Goal: Task Accomplishment & Management: Complete application form

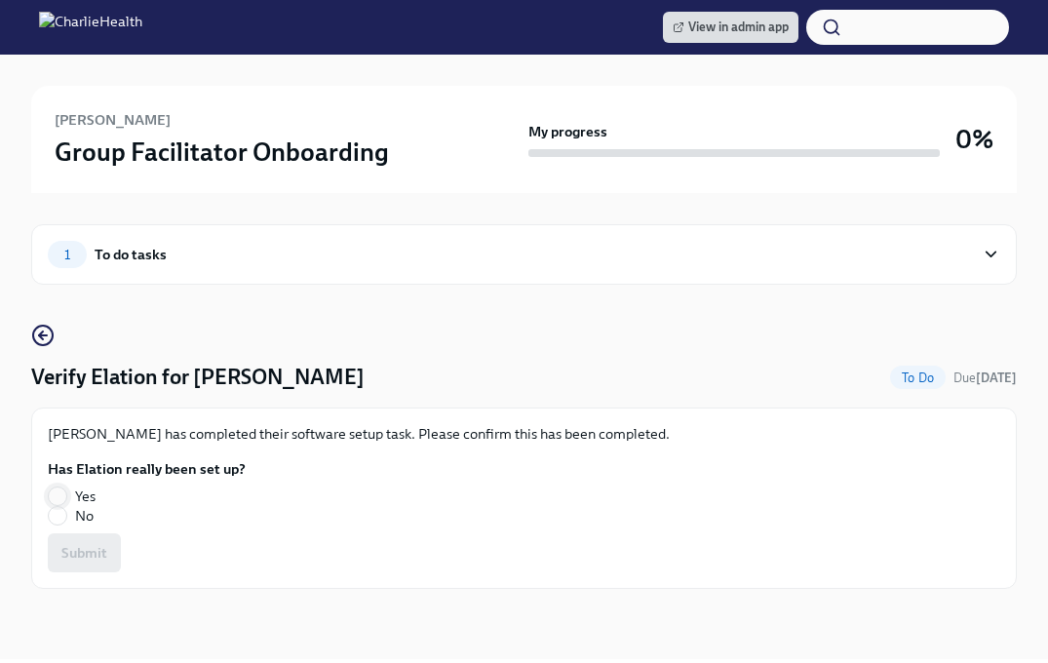
click at [56, 497] on input "Yes" at bounding box center [58, 497] width 18 height 18
radio input "true"
click at [65, 552] on span "Submit" at bounding box center [84, 553] width 46 height 20
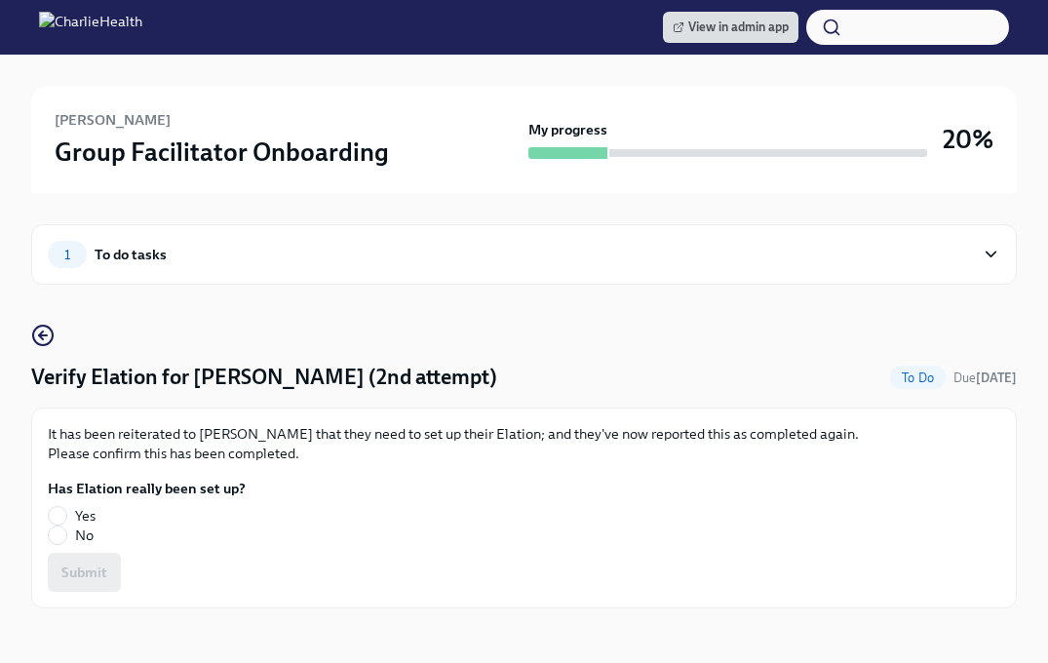
click at [66, 519] on label "Yes" at bounding box center [139, 516] width 182 height 20
click at [66, 519] on input "Yes" at bounding box center [58, 516] width 18 height 18
radio input "true"
click at [93, 575] on span "Submit" at bounding box center [84, 573] width 46 height 20
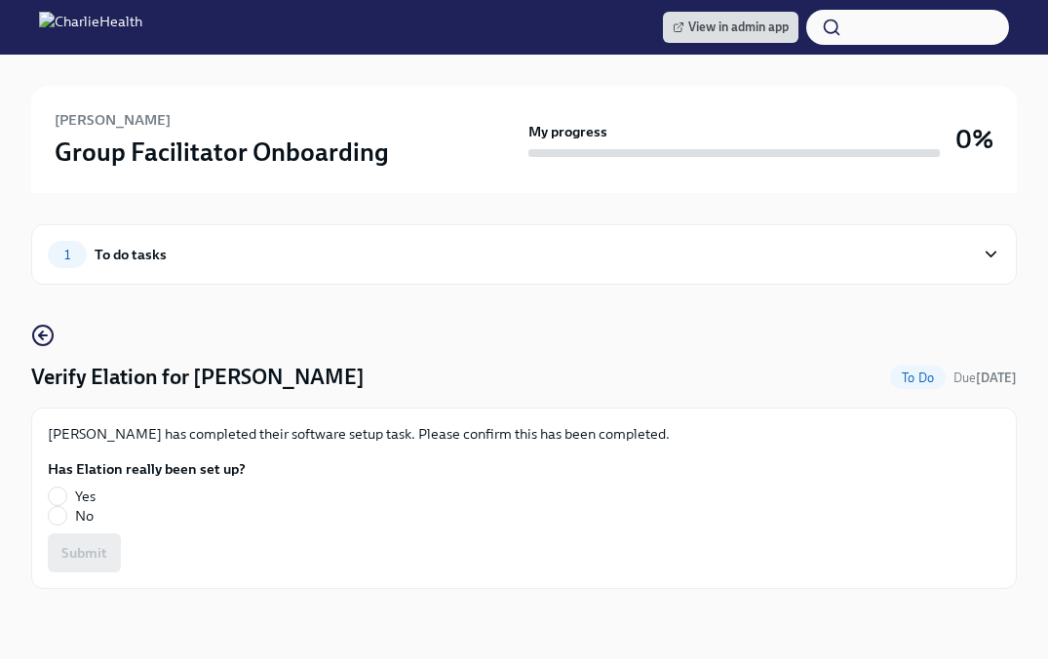
click at [83, 522] on span "No" at bounding box center [84, 516] width 19 height 20
click at [66, 522] on input "No" at bounding box center [58, 516] width 18 height 18
radio input "true"
click at [83, 549] on span "Submit" at bounding box center [84, 553] width 46 height 20
